Goal: Task Accomplishment & Management: Use online tool/utility

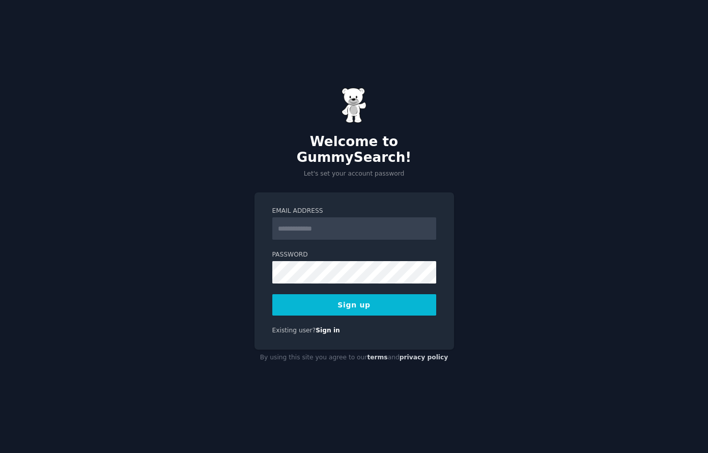
click at [337, 222] on input "Email Address" at bounding box center [354, 228] width 164 height 22
type input "**********"
click at [335, 294] on button "Sign up" at bounding box center [354, 304] width 164 height 21
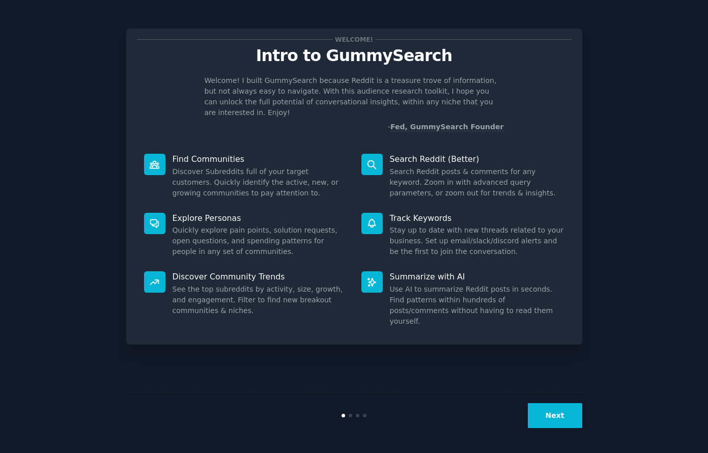
click at [548, 419] on button "Next" at bounding box center [555, 415] width 54 height 25
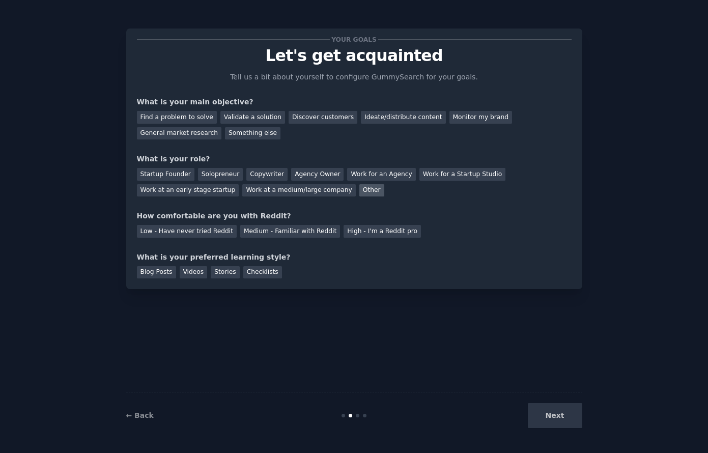
click at [360, 185] on div "Other" at bounding box center [372, 190] width 25 height 13
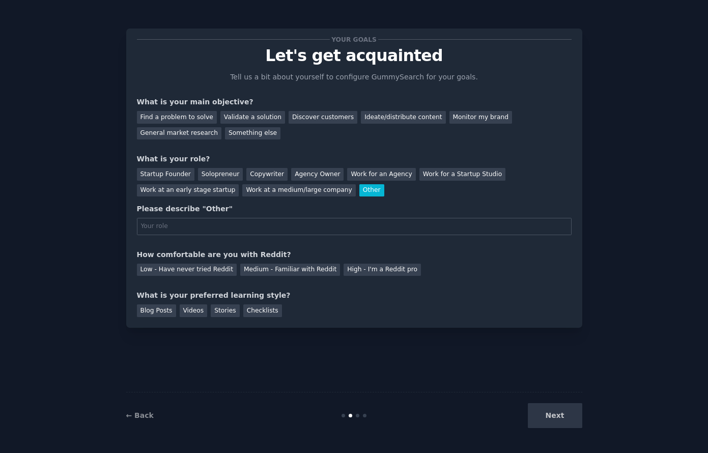
click at [565, 423] on div "Next" at bounding box center [506, 415] width 152 height 25
click at [560, 420] on div "Next" at bounding box center [506, 415] width 152 height 25
click at [222, 127] on div "General market research" at bounding box center [179, 133] width 85 height 13
click at [196, 229] on input "text" at bounding box center [354, 226] width 435 height 17
type input "sales"
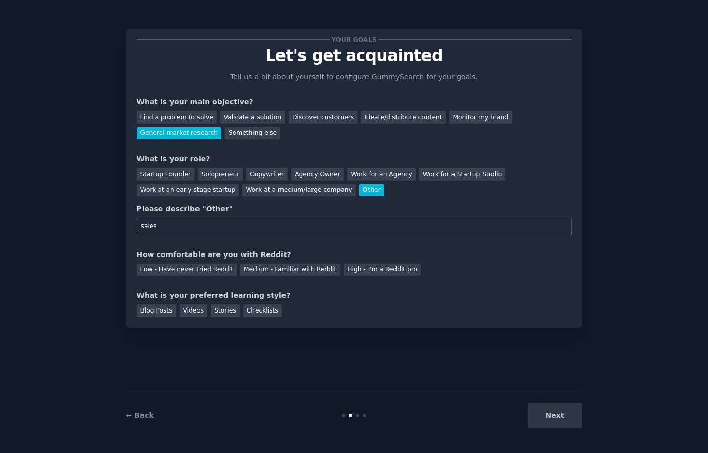
click at [221, 246] on div "Your goals Let's get acquainted Tell us a bit about yourself to configure Gummy…" at bounding box center [354, 178] width 435 height 278
click at [251, 269] on div "Medium - Familiar with Reddit" at bounding box center [290, 270] width 100 height 13
click at [154, 314] on div "Blog Posts" at bounding box center [156, 311] width 39 height 13
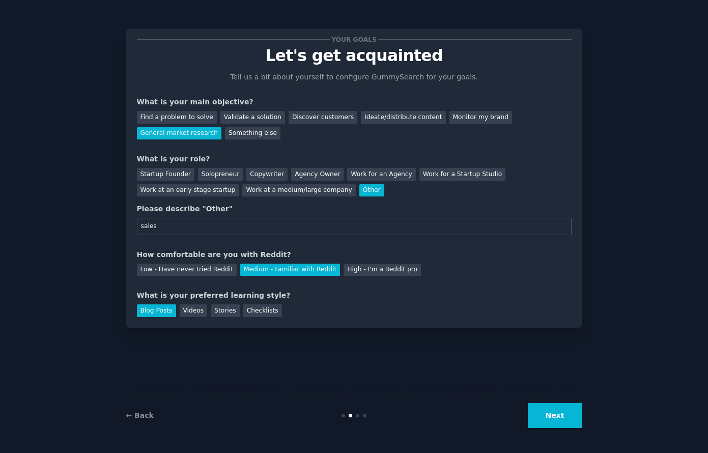
click at [545, 416] on button "Next" at bounding box center [555, 415] width 54 height 25
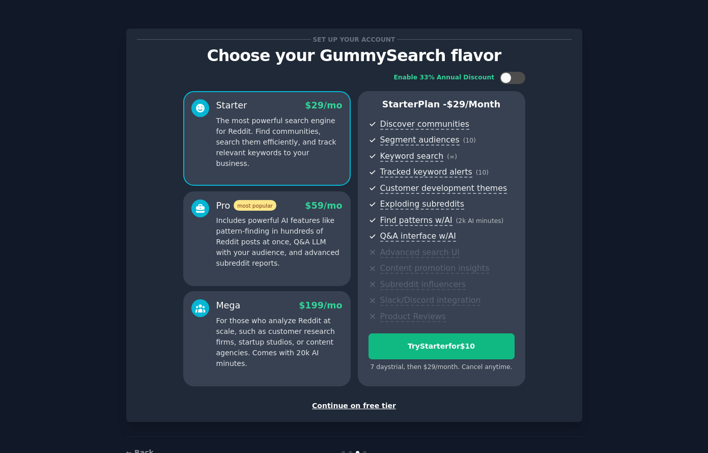
click at [358, 405] on div "Continue on free tier" at bounding box center [354, 406] width 435 height 11
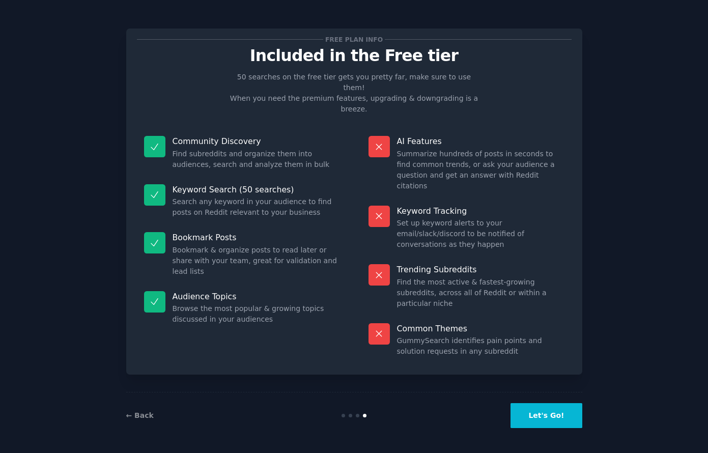
click at [565, 418] on button "Let's Go!" at bounding box center [546, 415] width 71 height 25
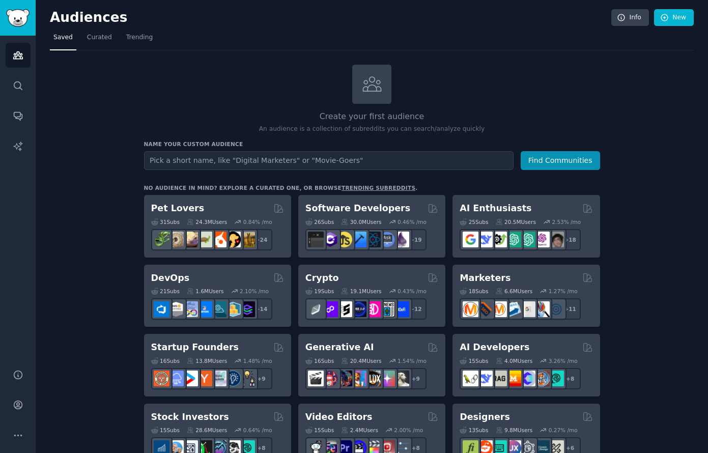
click at [252, 161] on input "text" at bounding box center [329, 160] width 370 height 19
type input "kitchen"
click at [539, 163] on button "Find Communities" at bounding box center [560, 160] width 79 height 19
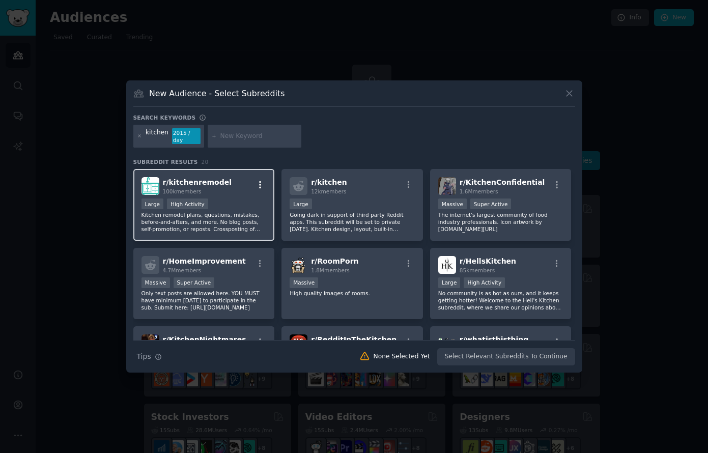
click at [259, 183] on icon "button" at bounding box center [260, 184] width 9 height 9
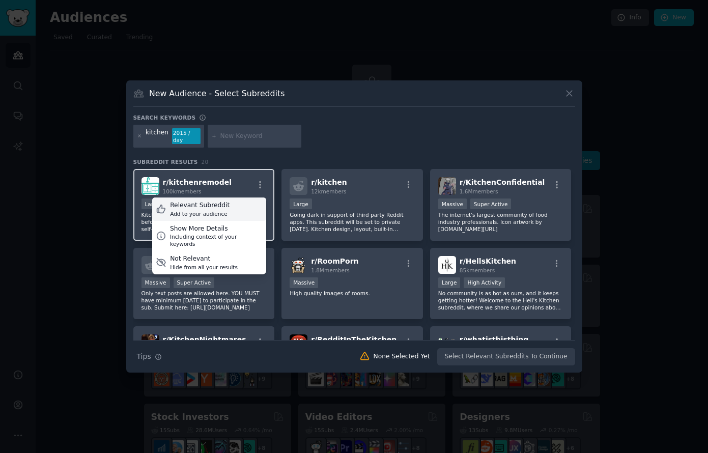
click at [192, 210] on div "Add to your audience" at bounding box center [200, 213] width 60 height 7
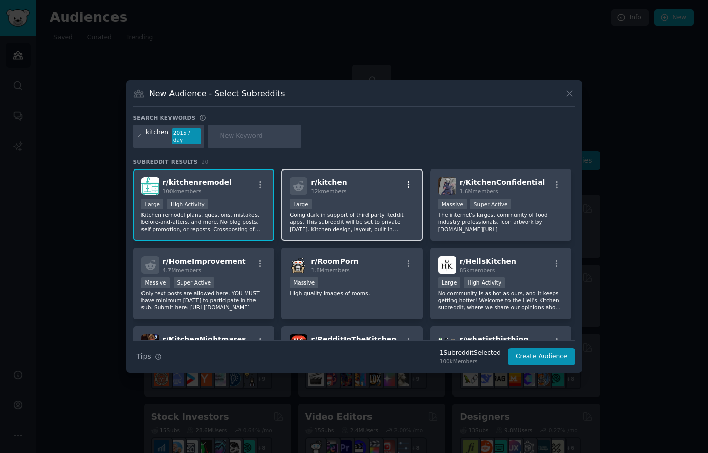
click at [408, 183] on icon "button" at bounding box center [409, 184] width 2 height 7
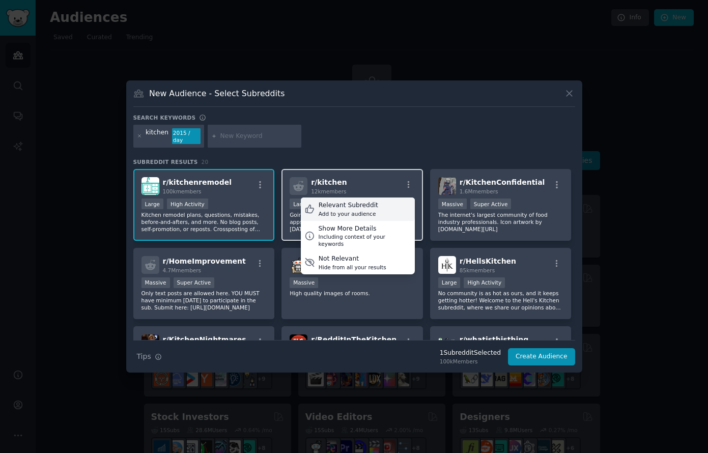
click at [382, 198] on div "Relevant Subreddit Add to your audience" at bounding box center [358, 209] width 114 height 23
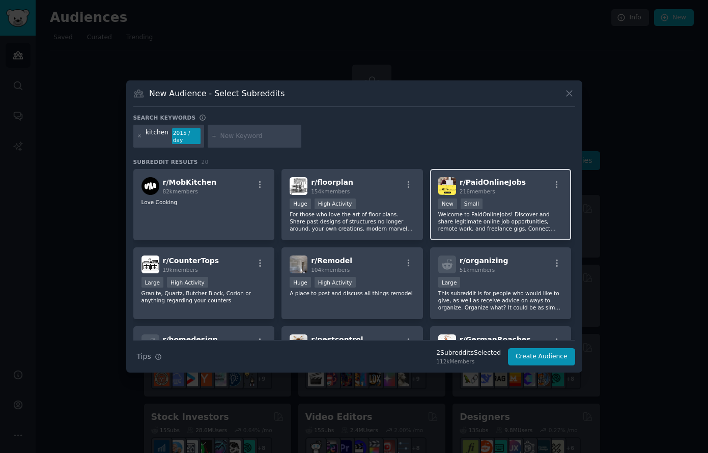
scroll to position [255, 0]
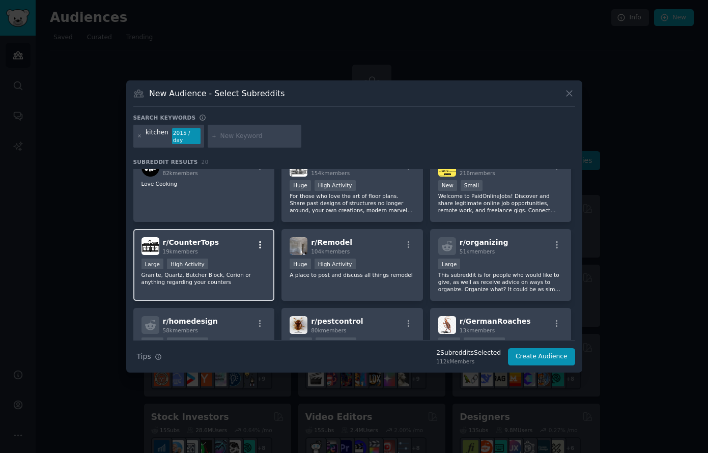
click at [256, 245] on icon "button" at bounding box center [260, 244] width 9 height 9
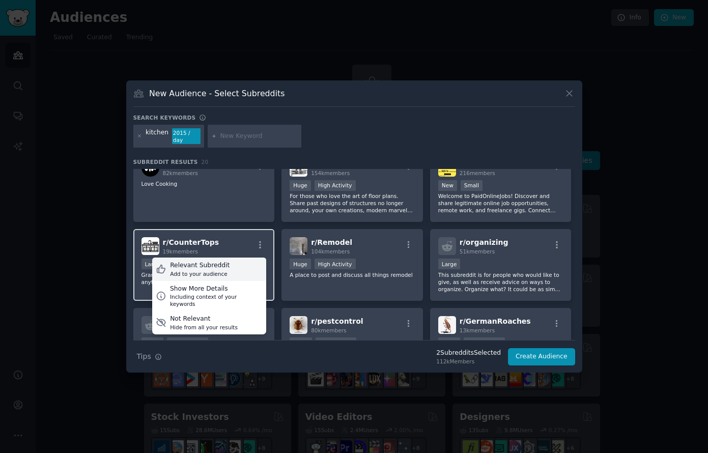
click at [245, 261] on div "Relevant Subreddit Add to your audience" at bounding box center [209, 269] width 114 height 23
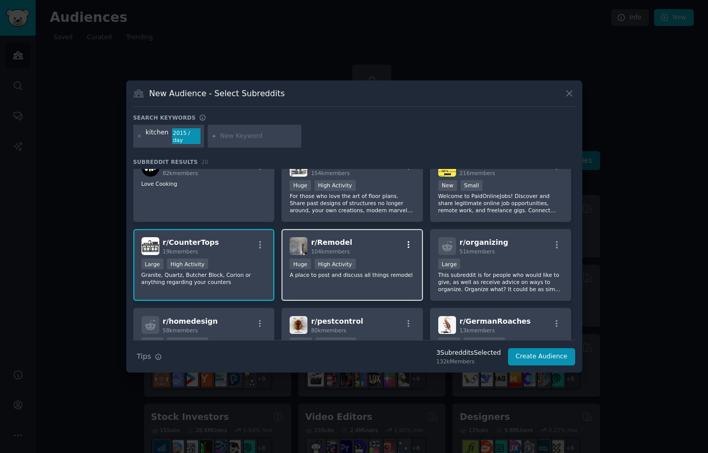
click at [409, 242] on icon "button" at bounding box center [408, 244] width 9 height 9
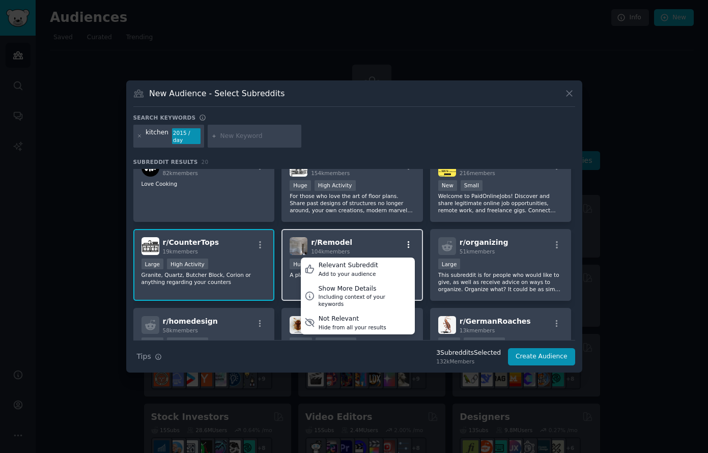
click at [409, 242] on icon "button" at bounding box center [408, 244] width 9 height 9
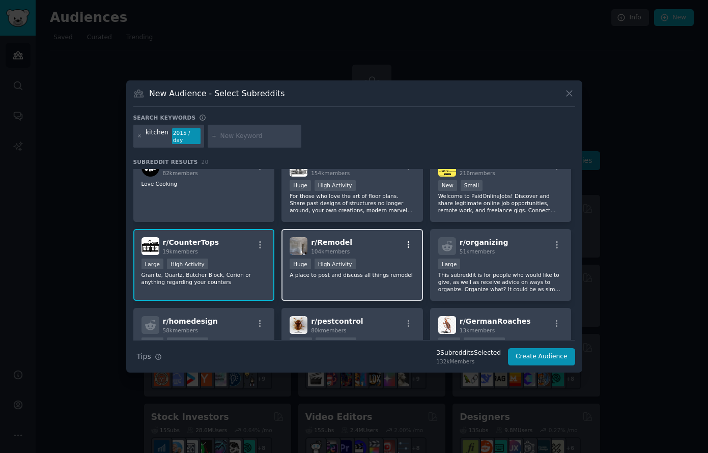
click at [408, 242] on icon "button" at bounding box center [408, 244] width 9 height 9
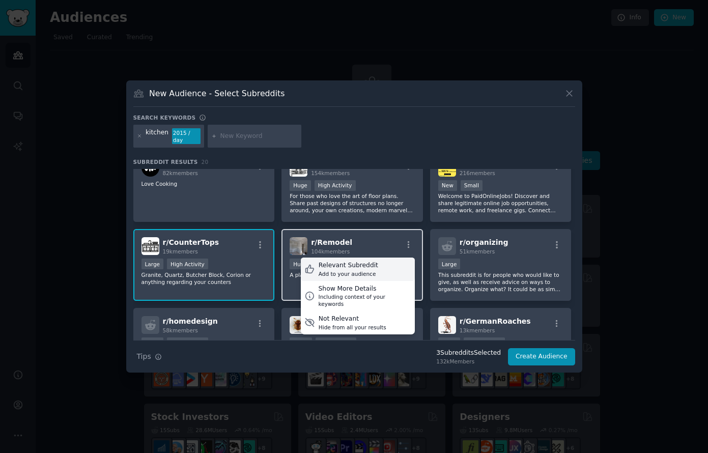
click at [374, 260] on div "Relevant Subreddit Add to your audience" at bounding box center [358, 269] width 114 height 23
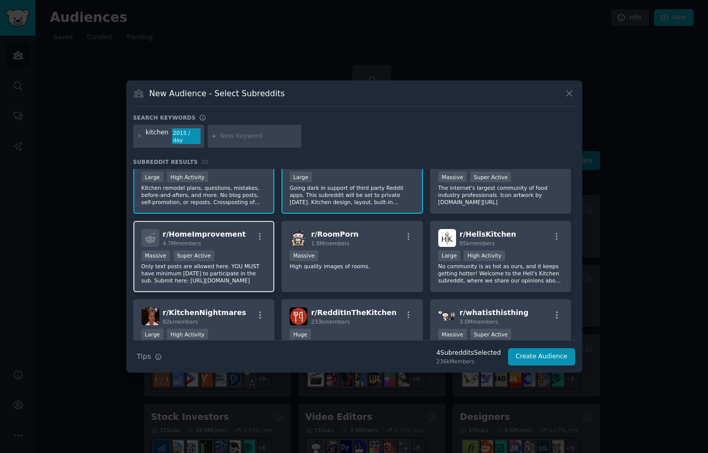
scroll to position [51, 0]
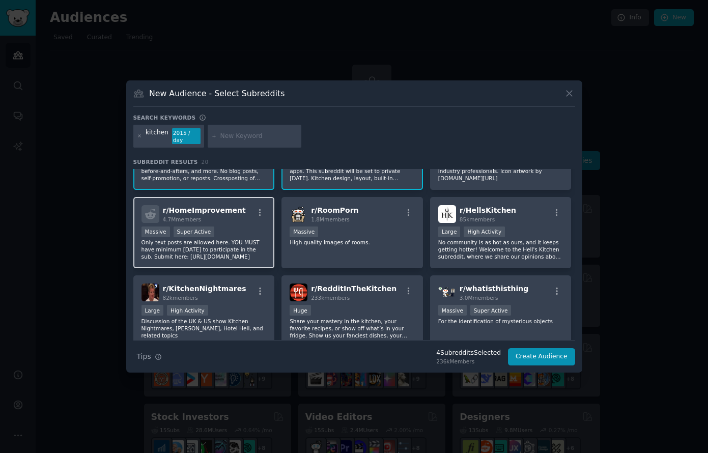
click at [231, 253] on p "Only text posts are allowed here. YOU MUST have minimum [DATE] to participate i…" at bounding box center [204, 249] width 125 height 21
click at [525, 354] on button "Create Audience" at bounding box center [541, 356] width 67 height 17
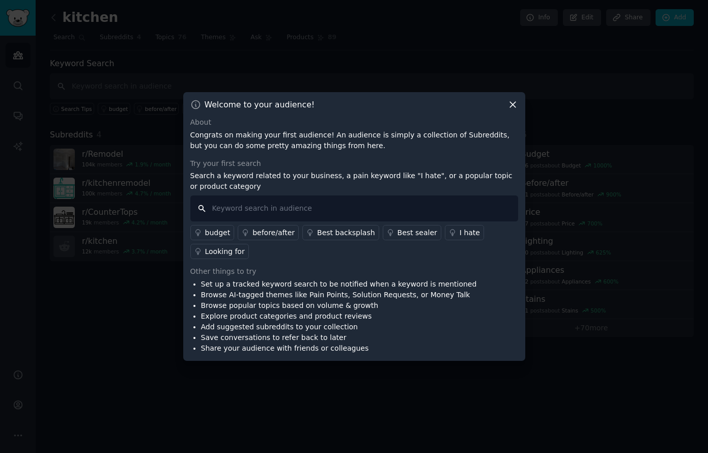
click at [334, 216] on input "text" at bounding box center [354, 209] width 328 height 26
type input "cabinet design"
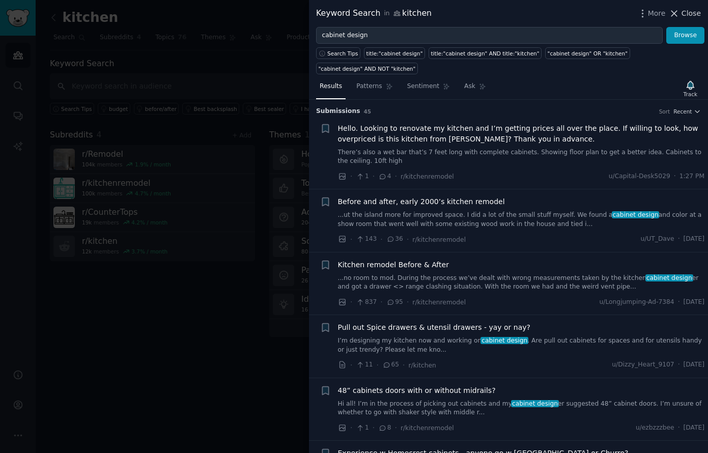
click at [678, 16] on icon at bounding box center [674, 13] width 11 height 11
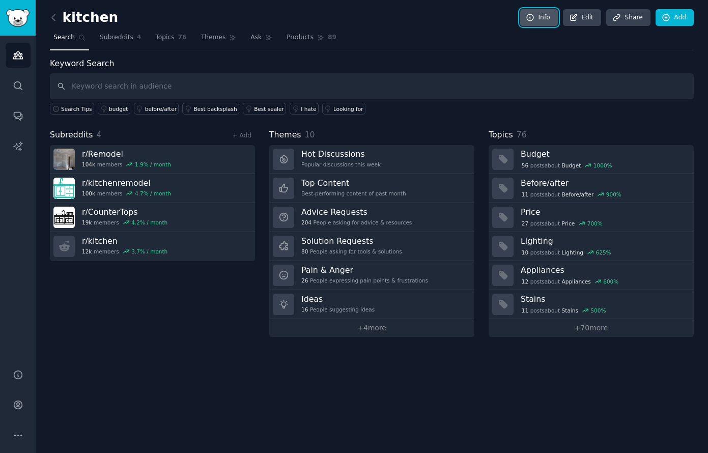
click at [552, 15] on link "Info" at bounding box center [539, 17] width 38 height 17
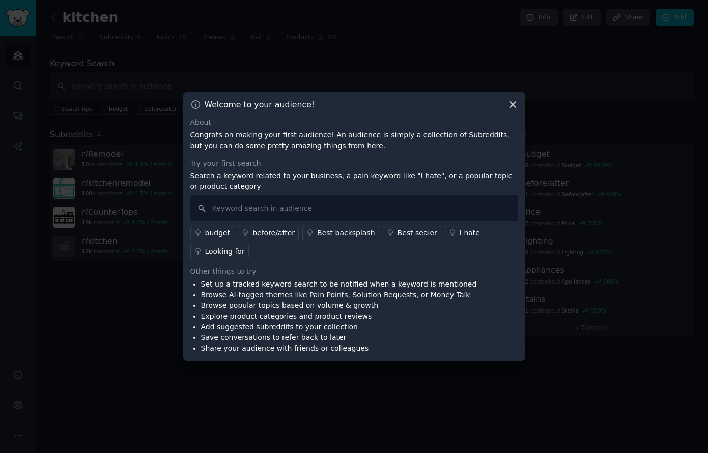
click at [518, 108] on icon at bounding box center [513, 104] width 11 height 11
